Goal: Task Accomplishment & Management: Manage account settings

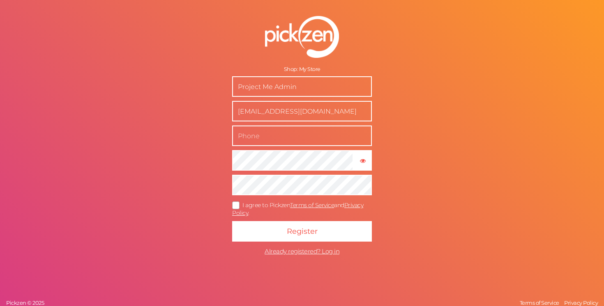
click at [311, 135] on input "text" at bounding box center [302, 136] width 140 height 21
click at [289, 89] on input "Project Me Admin" at bounding box center [302, 86] width 140 height 21
paste input "Project Me Admin"
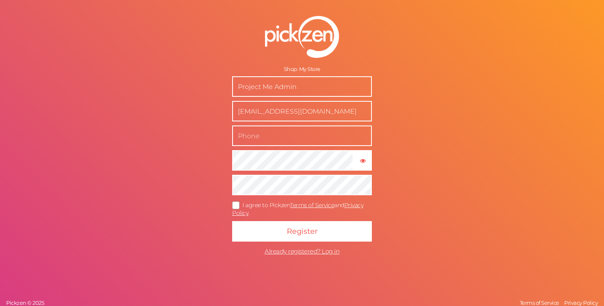
click at [289, 86] on input "Project Me Admin" at bounding box center [302, 86] width 140 height 21
type input "Project Me"
click at [260, 143] on input "text" at bounding box center [302, 136] width 140 height 21
type input "09667453467"
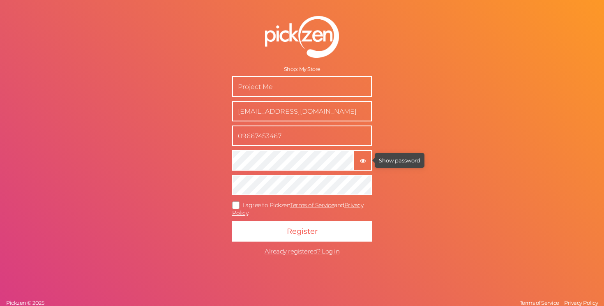
click at [358, 158] on tooltip "× Show password" at bounding box center [362, 161] width 17 height 6
click at [237, 207] on icon at bounding box center [236, 205] width 13 height 5
click at [0, 0] on input "I agree to Pickzen Terms of Service and Privacy Policy ." at bounding box center [0, 0] width 0 height 0
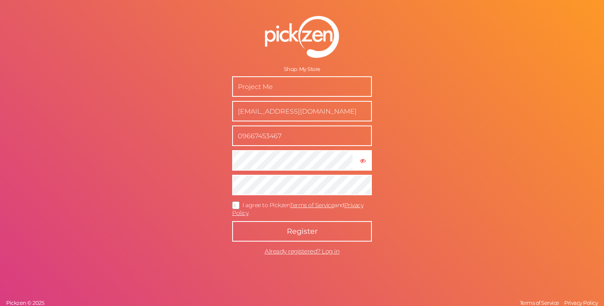
click at [309, 234] on span "Register" at bounding box center [302, 231] width 31 height 9
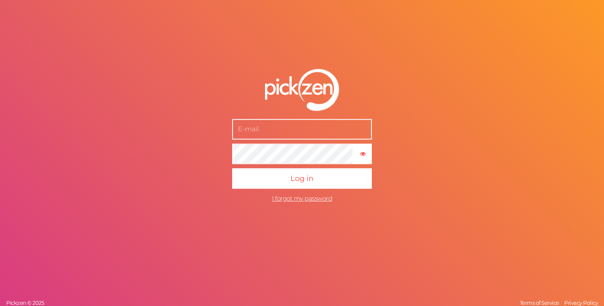
click at [266, 129] on input "text" at bounding box center [302, 129] width 140 height 21
type input "[EMAIL_ADDRESS][DOMAIN_NAME]"
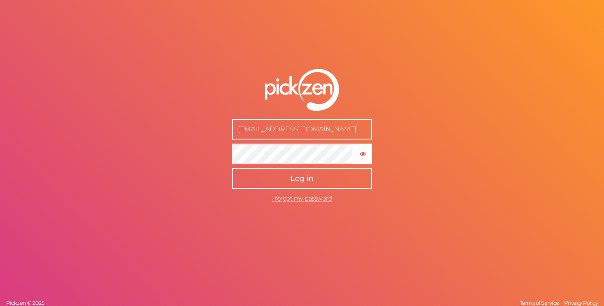
click at [296, 178] on span "Log in" at bounding box center [301, 178] width 23 height 9
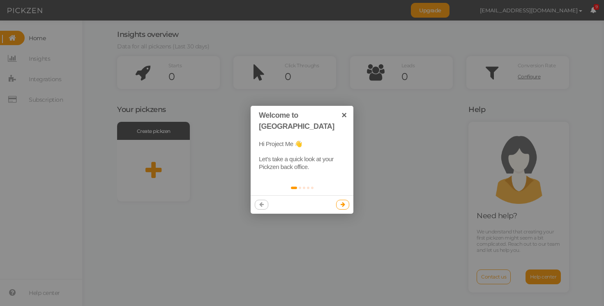
click at [340, 200] on link at bounding box center [343, 205] width 14 height 10
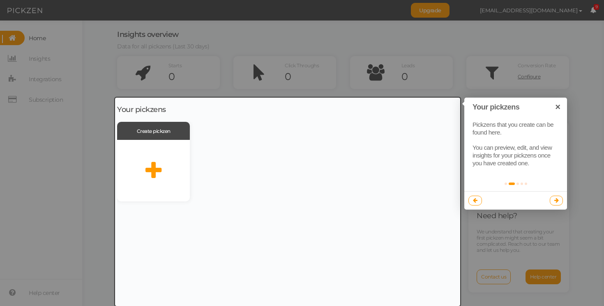
click at [554, 199] on icon at bounding box center [556, 200] width 5 height 5
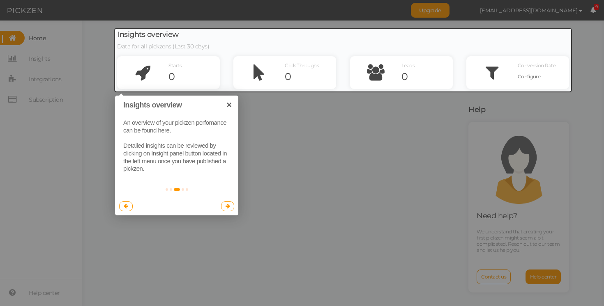
click at [228, 206] on icon at bounding box center [228, 206] width 5 height 5
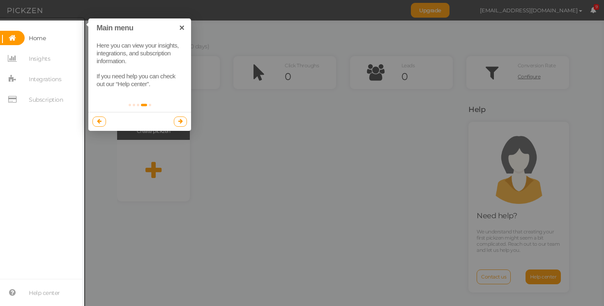
click at [180, 123] on icon at bounding box center [180, 121] width 5 height 5
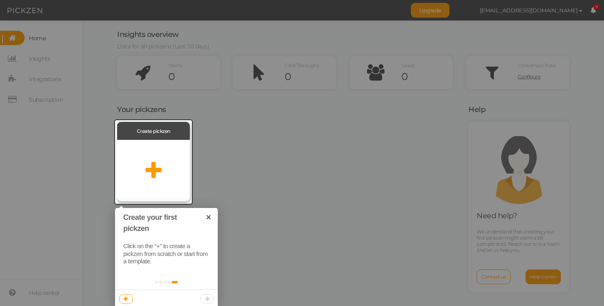
click at [156, 166] on icon at bounding box center [153, 171] width 16 height 21
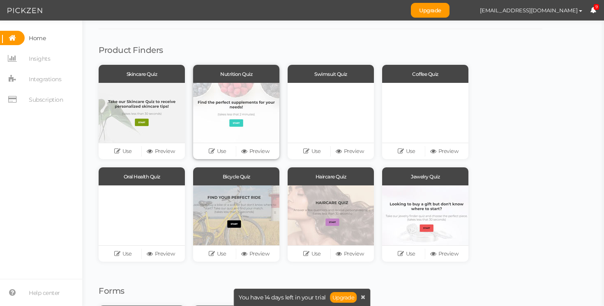
scroll to position [44, 0]
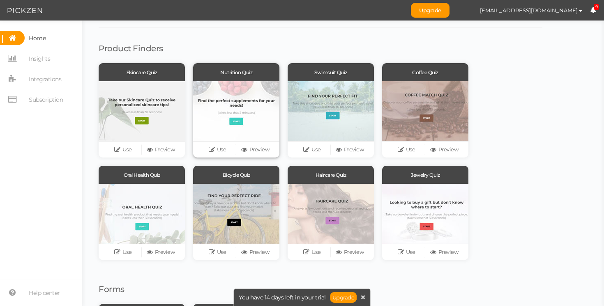
click at [250, 109] on div at bounding box center [236, 111] width 86 height 60
click at [246, 150] on icon at bounding box center [245, 150] width 8 height 6
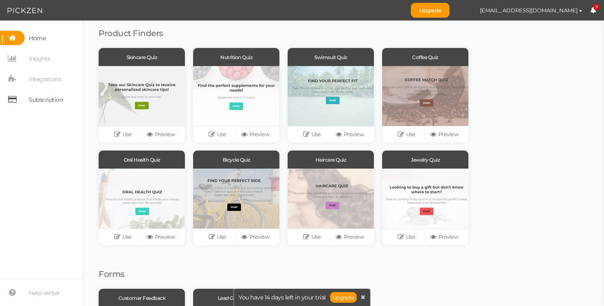
click at [37, 99] on span "Subscription" at bounding box center [46, 99] width 34 height 13
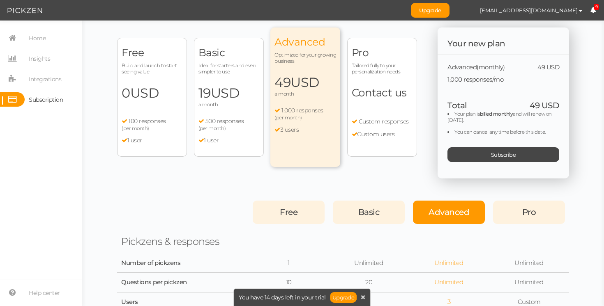
scroll to position [23, 0]
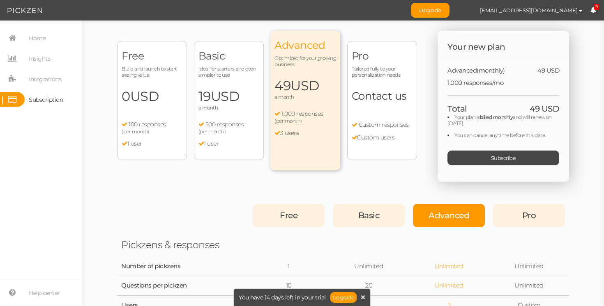
click at [284, 211] on span "Free" at bounding box center [289, 216] width 18 height 10
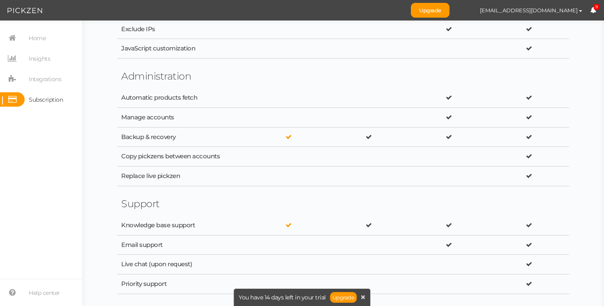
scroll to position [1427, 0]
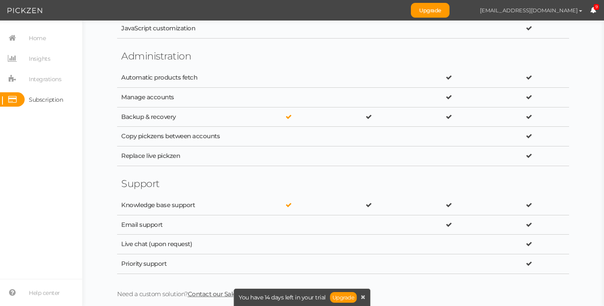
click at [577, 11] on button "[EMAIL_ADDRESS][DOMAIN_NAME]" at bounding box center [531, 10] width 118 height 14
click at [561, 22] on span "Preferences" at bounding box center [556, 25] width 28 height 6
select select "Europe/London"
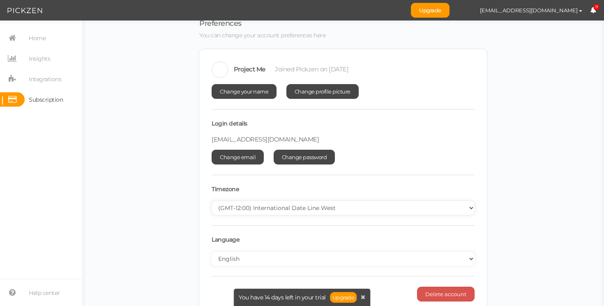
scroll to position [23, 0]
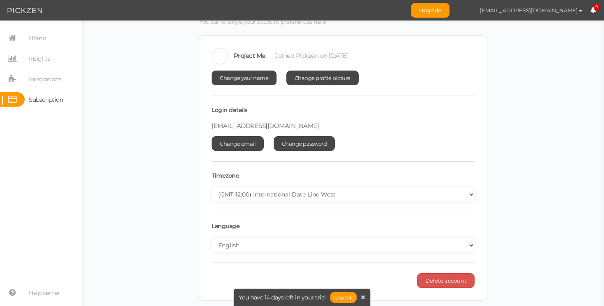
click at [575, 11] on span "[EMAIL_ADDRESS][DOMAIN_NAME]" at bounding box center [529, 10] width 98 height 7
click at [33, 34] on span "Home" at bounding box center [37, 38] width 17 height 13
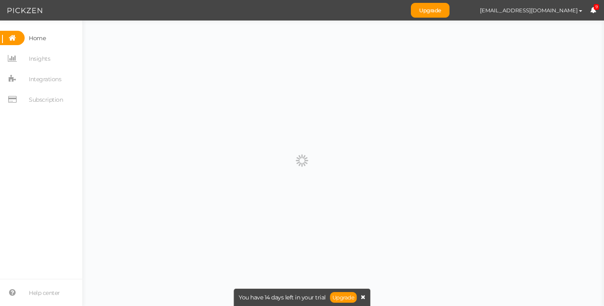
click at [362, 299] on icon at bounding box center [363, 298] width 5 height 6
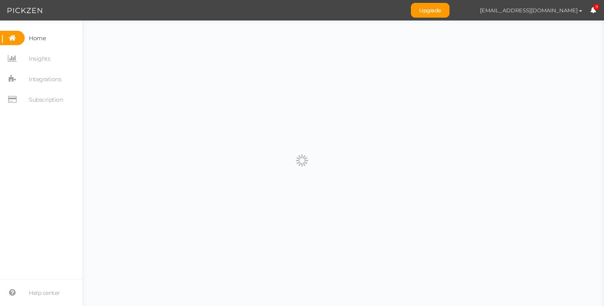
click at [571, 15] on button "[EMAIL_ADDRESS][DOMAIN_NAME]" at bounding box center [531, 10] width 118 height 14
click at [560, 23] on span "Preferences" at bounding box center [556, 25] width 28 height 6
select select "Europe/London"
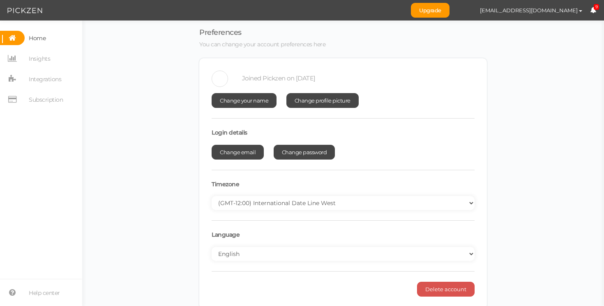
scroll to position [9, 0]
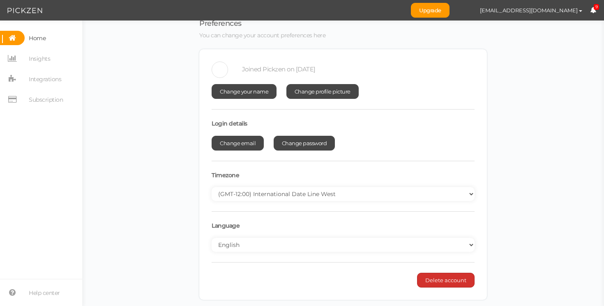
click at [447, 286] on button "Delete account" at bounding box center [446, 280] width 58 height 15
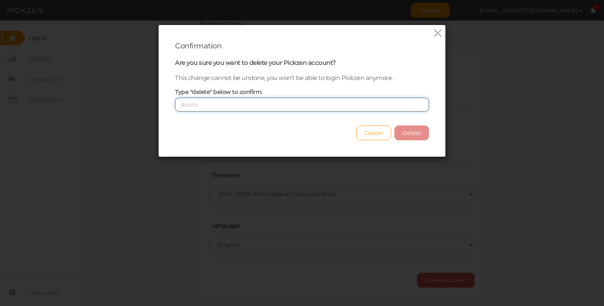
click at [360, 109] on input "text" at bounding box center [302, 105] width 254 height 14
type input "delete"
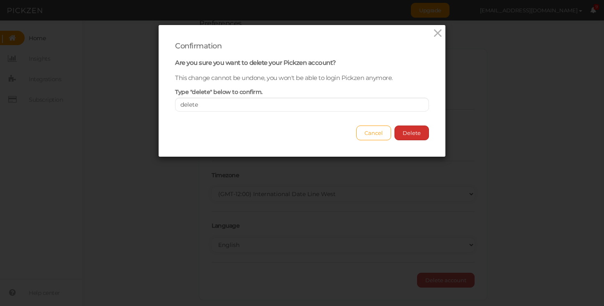
click at [420, 136] on button "Delete" at bounding box center [411, 133] width 35 height 15
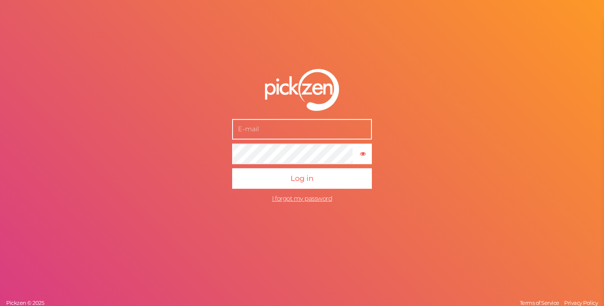
type input "[EMAIL_ADDRESS][DOMAIN_NAME]"
